Goal: Information Seeking & Learning: Learn about a topic

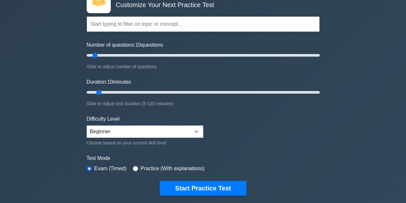
scroll to position [48, 0]
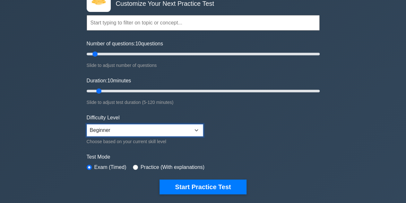
click at [146, 127] on select "Beginner Intermediate Expert" at bounding box center [145, 130] width 117 height 12
select select "expert"
click at [87, 124] on select "Beginner Intermediate Expert" at bounding box center [145, 130] width 117 height 12
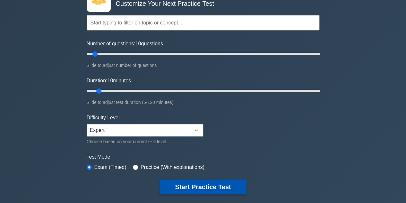
click at [215, 183] on button "Start Practice Test" at bounding box center [203, 186] width 87 height 15
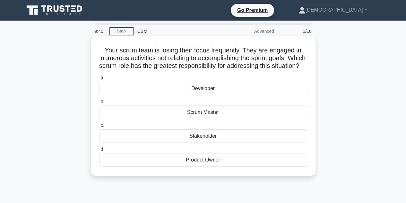
click at [216, 119] on div "Scrum Master" at bounding box center [203, 111] width 208 height 13
click at [99, 104] on input "b. Scrum Master" at bounding box center [99, 102] width 0 height 4
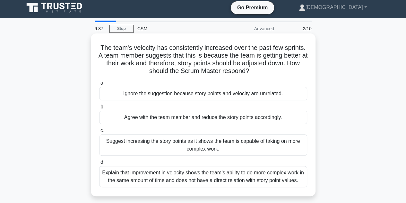
scroll to position [2, 0]
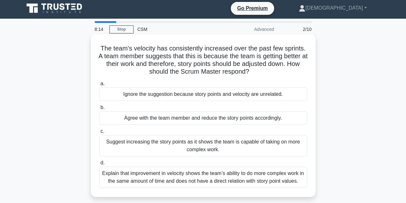
click at [229, 144] on div "Suggest increasing the story points as it shows the team is capable of taking o…" at bounding box center [203, 145] width 208 height 21
click at [99, 133] on input "c. Suggest increasing the story points as it shows the team is capable of takin…" at bounding box center [99, 131] width 0 height 4
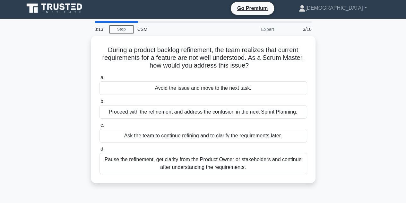
scroll to position [0, 0]
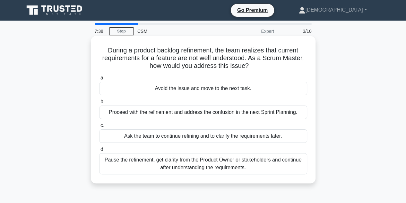
click at [199, 162] on div "Pause the refinement, get clarity from the Product Owner or stakeholders and co…" at bounding box center [203, 163] width 208 height 21
click at [99, 151] on input "d. Pause the refinement, get clarity from the Product Owner or stakeholders and…" at bounding box center [99, 149] width 0 height 4
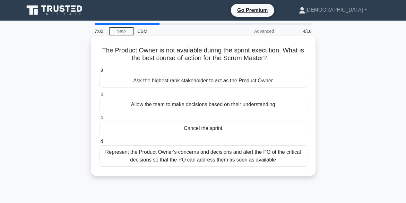
click at [230, 105] on div "Allow the team to make decisions based on their understanding" at bounding box center [203, 104] width 208 height 13
click at [99, 96] on input "b. Allow the team to make decisions based on their understanding" at bounding box center [99, 94] width 0 height 4
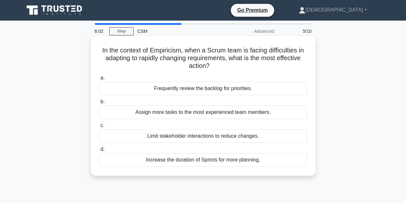
click at [201, 91] on div "Frequently review the backlog for priorities." at bounding box center [203, 88] width 208 height 13
click at [99, 80] on input "a. Frequently review the backlog for priorities." at bounding box center [99, 78] width 0 height 4
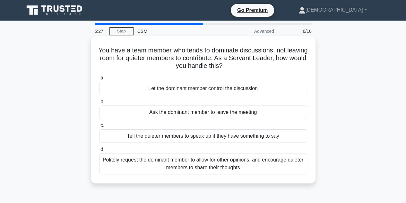
click at [190, 168] on div "Politely request the dominant member to allow for other opinions, and encourage…" at bounding box center [203, 163] width 208 height 21
click at [99, 151] on input "d. Politely request the dominant member to allow for other opinions, and encour…" at bounding box center [99, 149] width 0 height 4
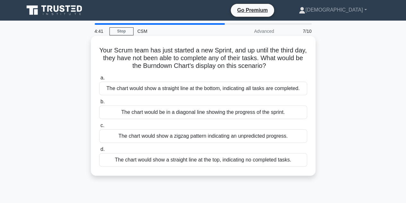
click at [178, 88] on div "The chart would show a straight line at the bottom, indicating all tasks are co…" at bounding box center [203, 88] width 208 height 13
click at [99, 80] on input "a. The chart would show a straight line at the bottom, indicating all tasks are…" at bounding box center [99, 78] width 0 height 4
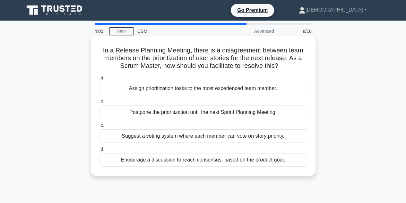
click at [211, 162] on div "Encourage a discussion to reach consensus, based on the product goal." at bounding box center [203, 159] width 208 height 13
click at [99, 151] on input "d. Encourage a discussion to reach consensus, based on the product goal." at bounding box center [99, 149] width 0 height 4
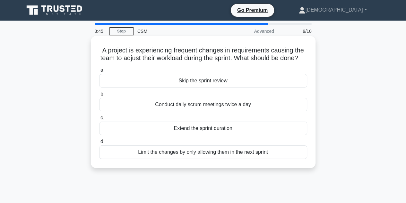
click at [209, 159] on div "Limit the changes by only allowing them in the next sprint" at bounding box center [203, 151] width 208 height 13
click at [99, 144] on input "d. Limit the changes by only allowing them in the next sprint" at bounding box center [99, 141] width 0 height 4
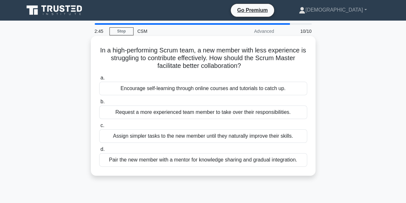
click at [178, 158] on div "Pair the new member with a mentor for knowledge sharing and gradual integration." at bounding box center [203, 159] width 208 height 13
click at [99, 151] on input "d. Pair the new member with a mentor for knowledge sharing and gradual integrat…" at bounding box center [99, 149] width 0 height 4
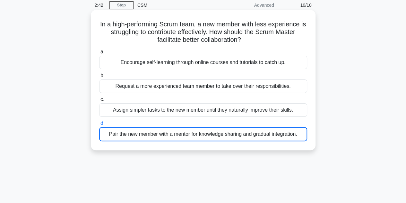
scroll to position [32, 0]
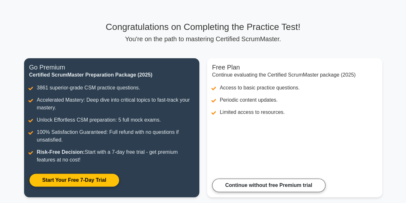
scroll to position [64, 0]
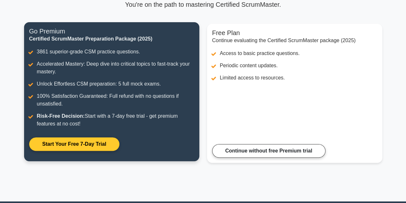
click at [83, 145] on link "Start Your Free 7-Day Trial" at bounding box center [74, 143] width 90 height 13
